Goal: Task Accomplishment & Management: Use online tool/utility

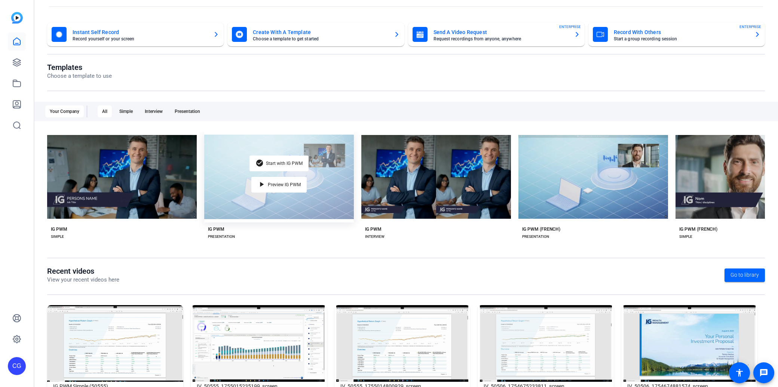
scroll to position [61, 0]
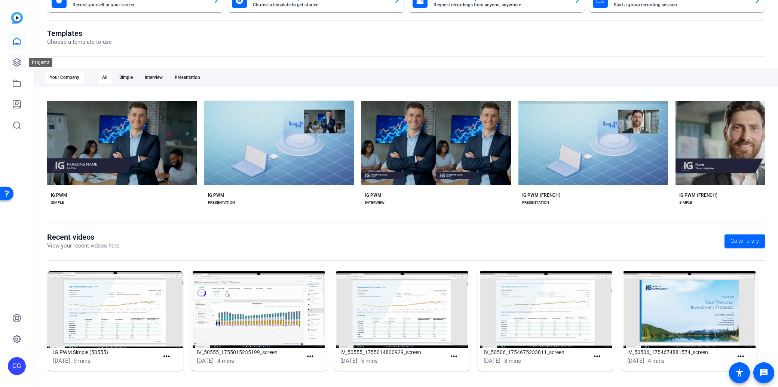
click at [16, 65] on icon at bounding box center [16, 62] width 9 height 9
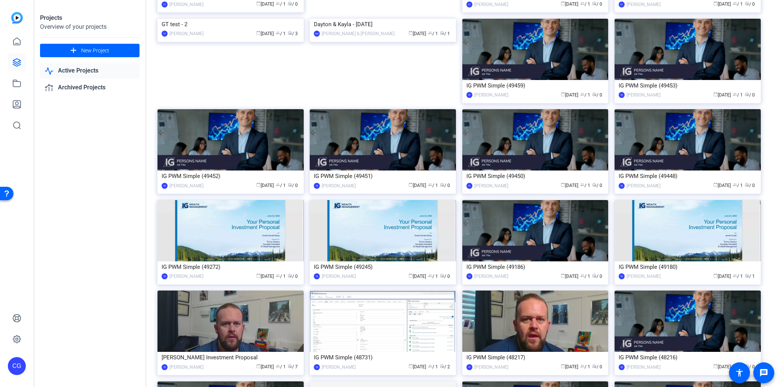
scroll to position [475, 0]
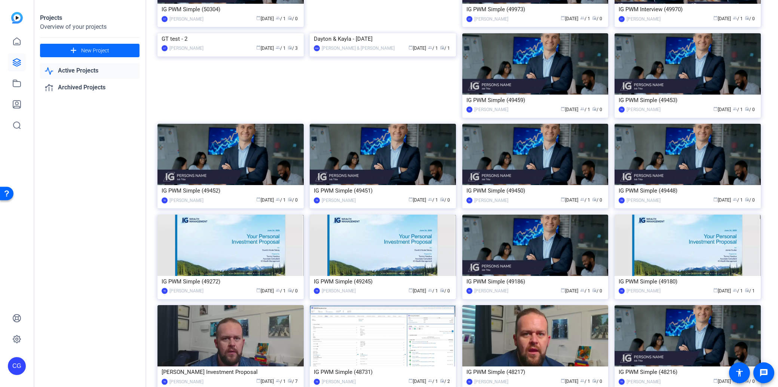
click at [99, 49] on span "New Project" at bounding box center [95, 51] width 28 height 8
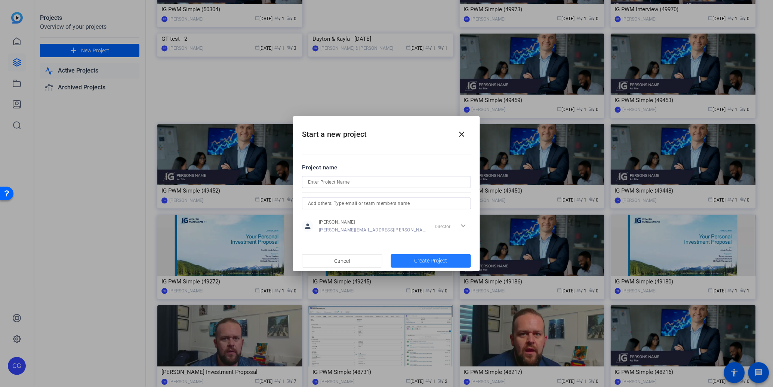
click at [428, 259] on span "Create Project" at bounding box center [431, 261] width 33 height 8
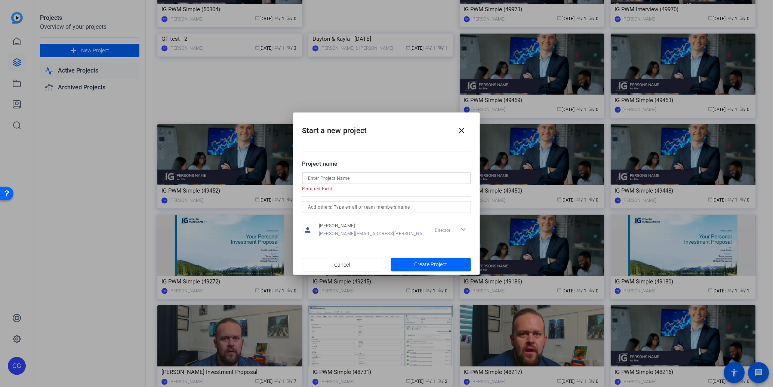
click at [377, 181] on input at bounding box center [386, 178] width 157 height 9
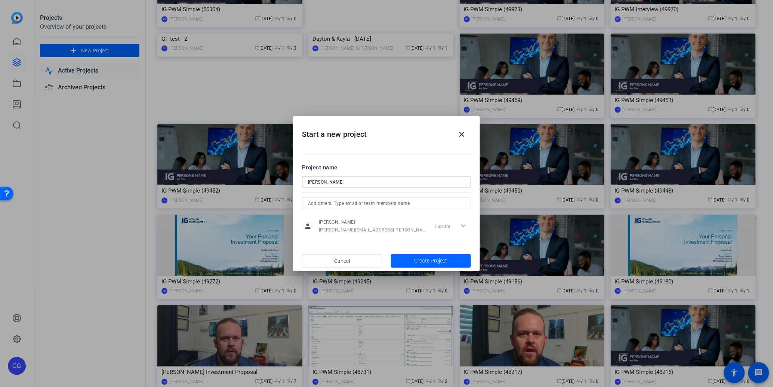
type input "[PERSON_NAME]"
click at [432, 249] on mat-dialog-content "Project name [PERSON_NAME] person [PERSON_NAME] [PERSON_NAME][EMAIL_ADDRESS][PE…" at bounding box center [386, 199] width 187 height 104
click at [431, 261] on span "Create Project" at bounding box center [431, 261] width 33 height 8
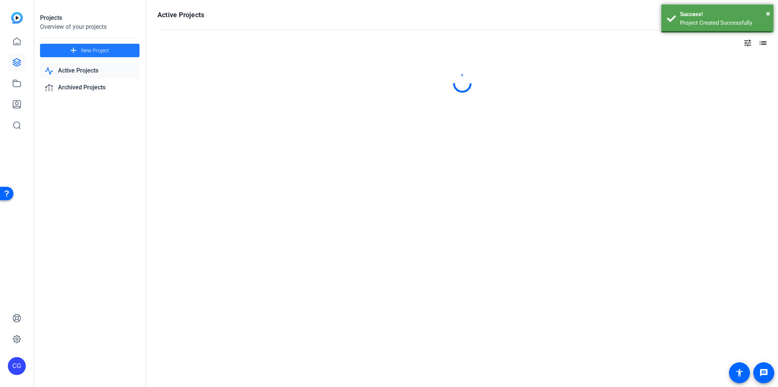
scroll to position [0, 0]
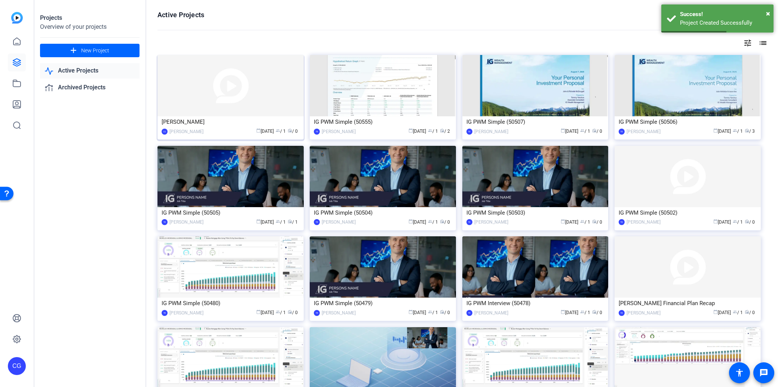
click at [236, 98] on img at bounding box center [230, 85] width 146 height 61
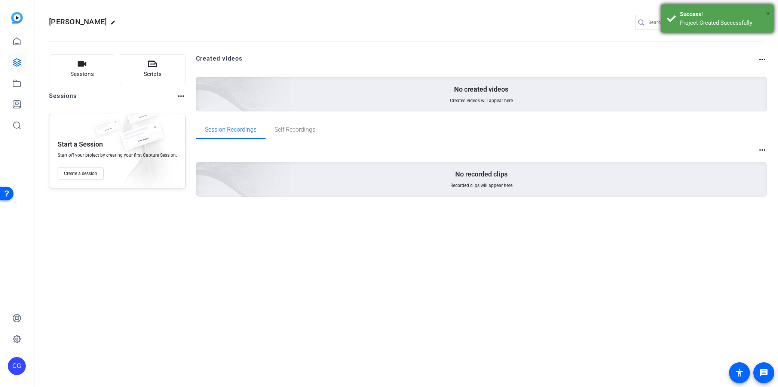
click at [768, 13] on span "×" at bounding box center [768, 13] width 4 height 9
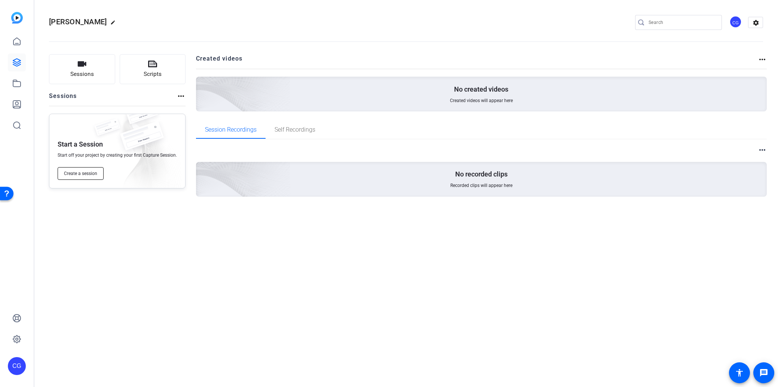
click at [95, 173] on span "Create a session" at bounding box center [80, 174] width 33 height 6
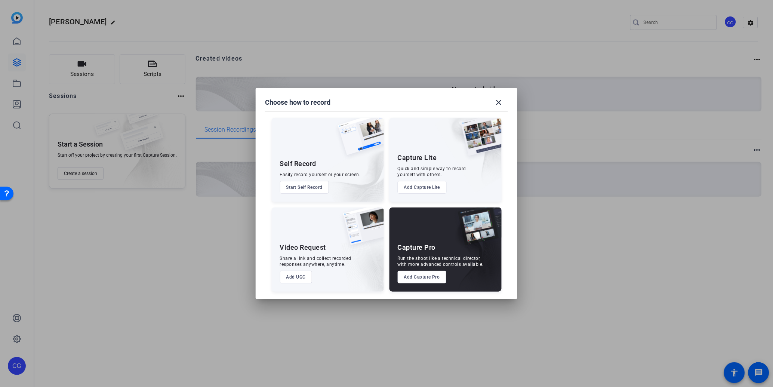
click at [322, 186] on button "Start Self Record" at bounding box center [304, 187] width 49 height 13
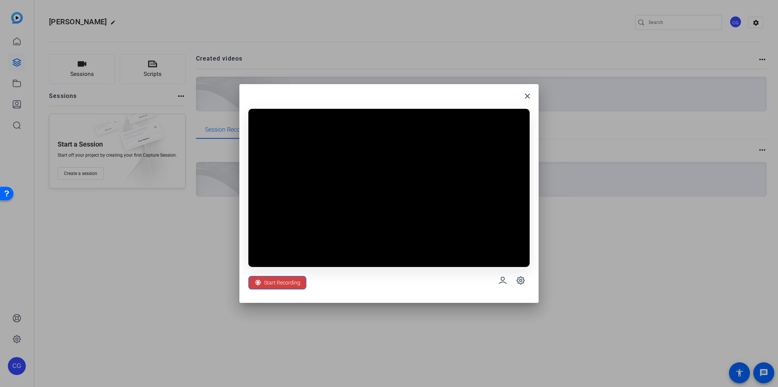
click at [535, 86] on div "close Start Recording" at bounding box center [388, 193] width 299 height 219
click at [528, 96] on mat-icon "close" at bounding box center [527, 96] width 9 height 9
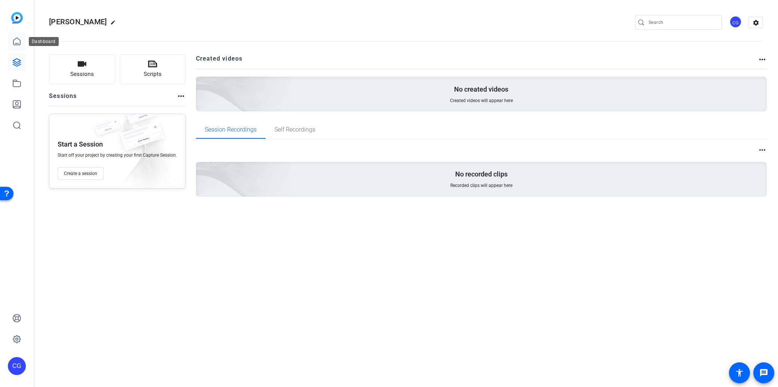
click at [21, 46] on link at bounding box center [17, 42] width 18 height 18
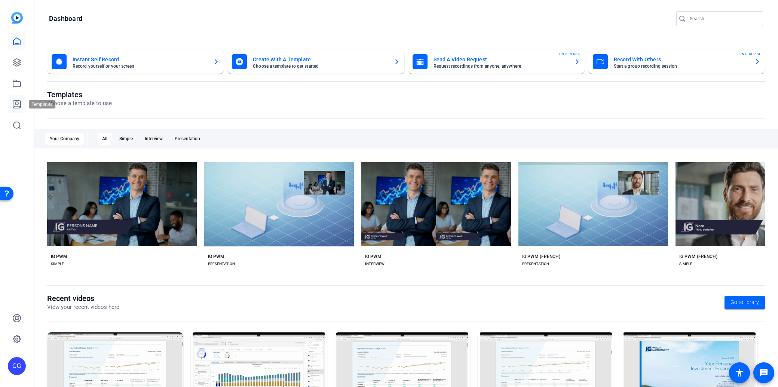
click at [21, 106] on link at bounding box center [17, 104] width 18 height 18
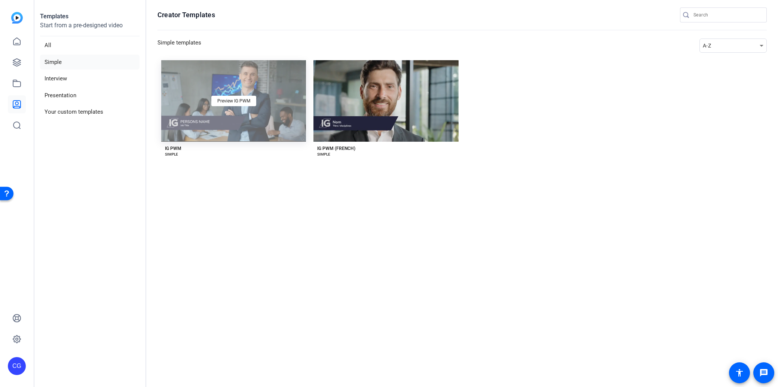
click at [242, 126] on div "Preview IG PWM" at bounding box center [233, 101] width 145 height 82
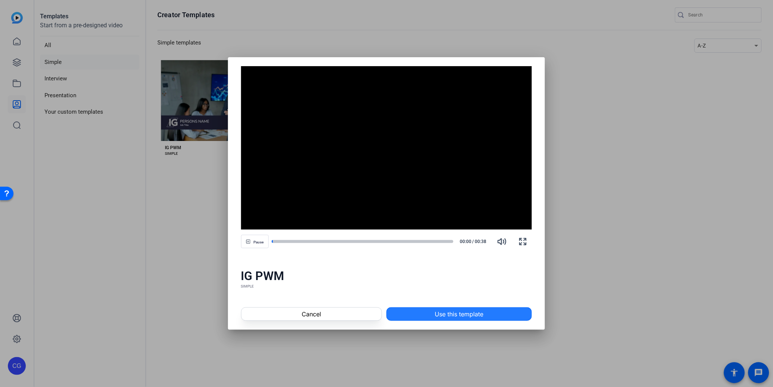
click at [450, 311] on span "Use this template" at bounding box center [459, 314] width 49 height 9
